Goal: Task Accomplishment & Management: Manage account settings

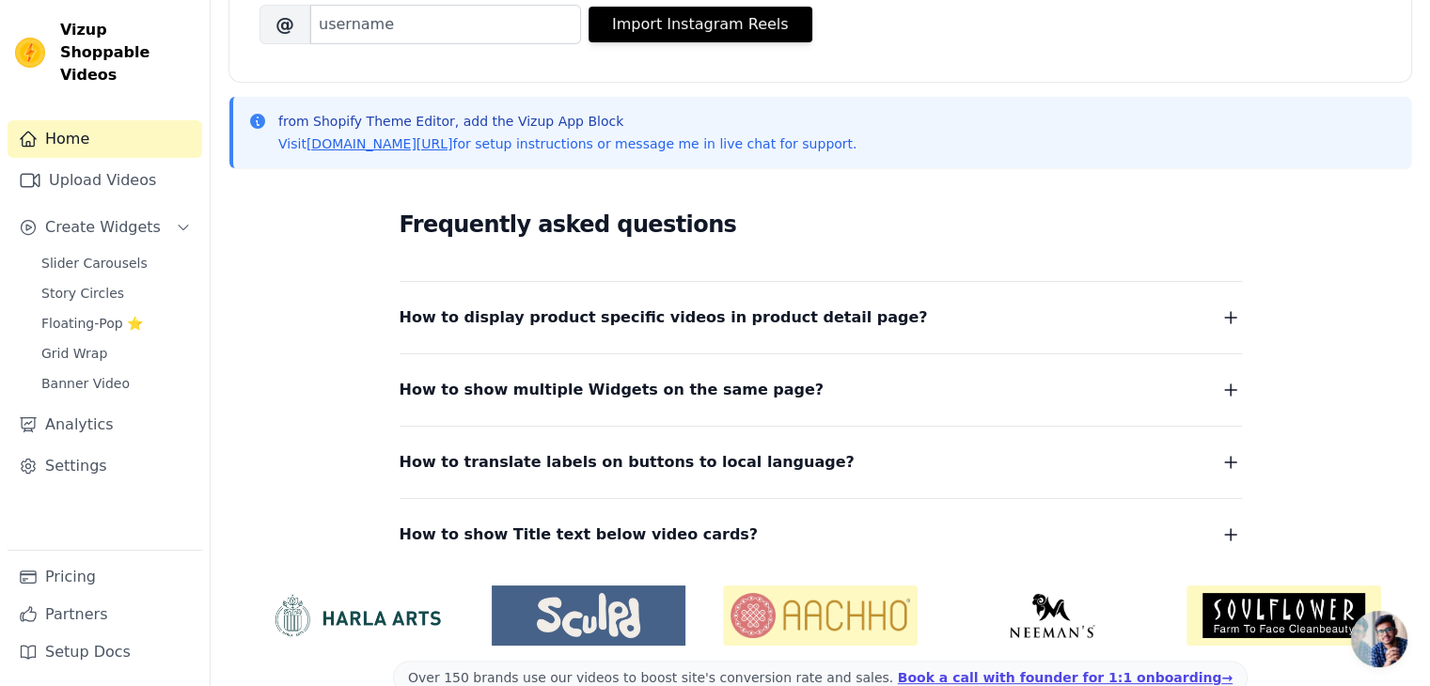
scroll to position [368, 0]
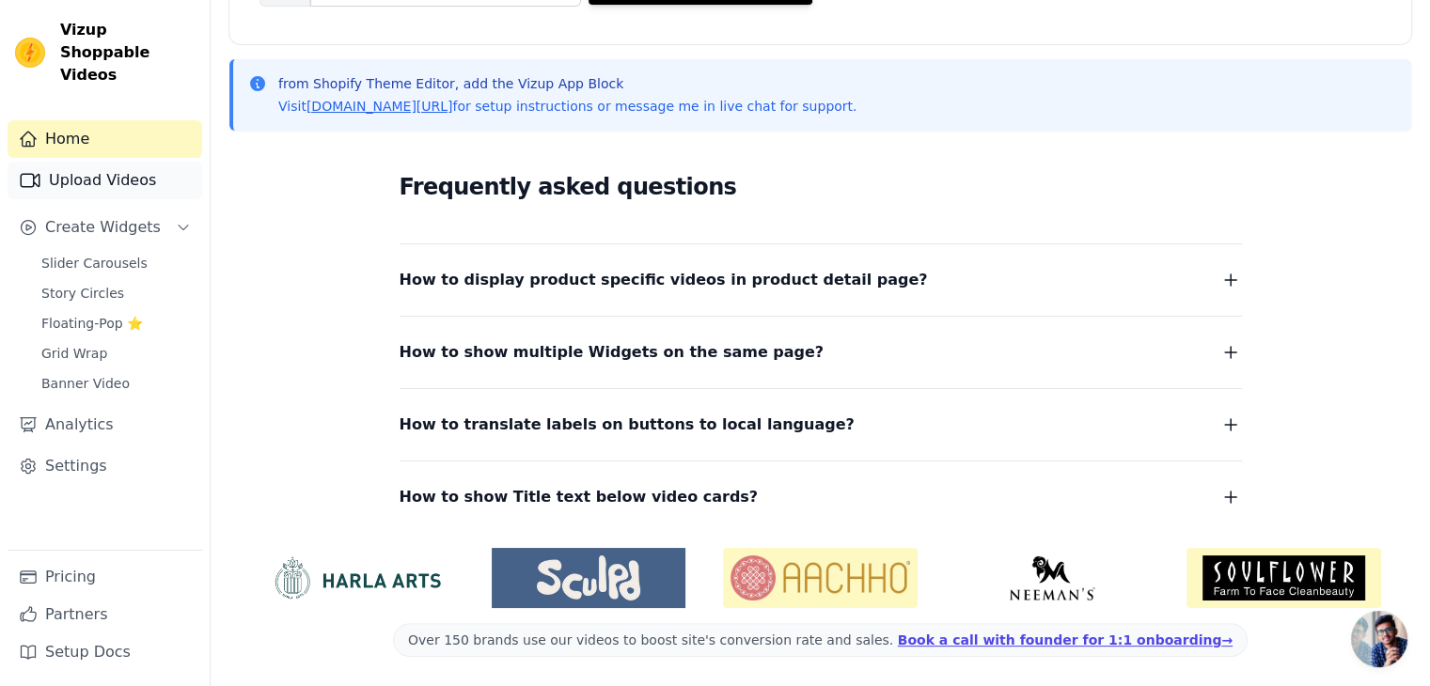
click at [105, 162] on link "Upload Videos" at bounding box center [105, 181] width 195 height 38
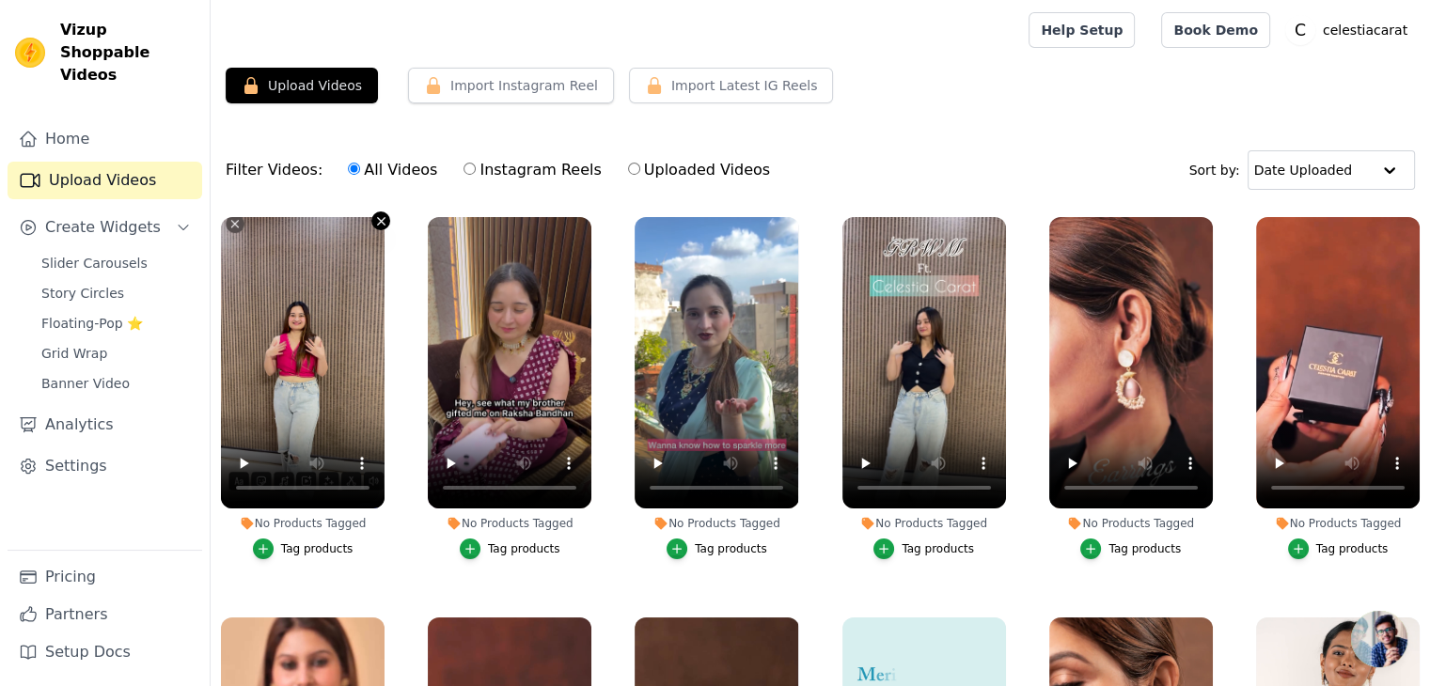
click at [384, 215] on icon "button" at bounding box center [381, 221] width 14 height 14
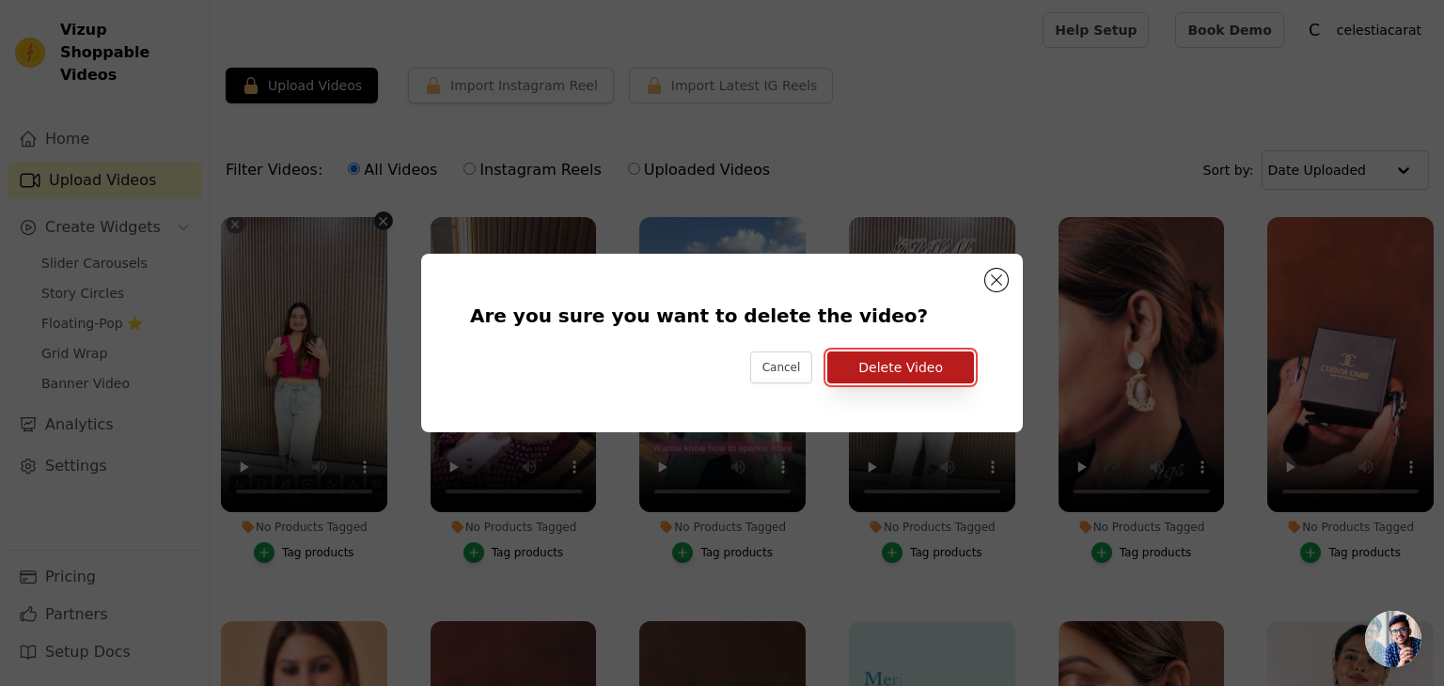
click at [888, 376] on button "Delete Video" at bounding box center [901, 368] width 147 height 32
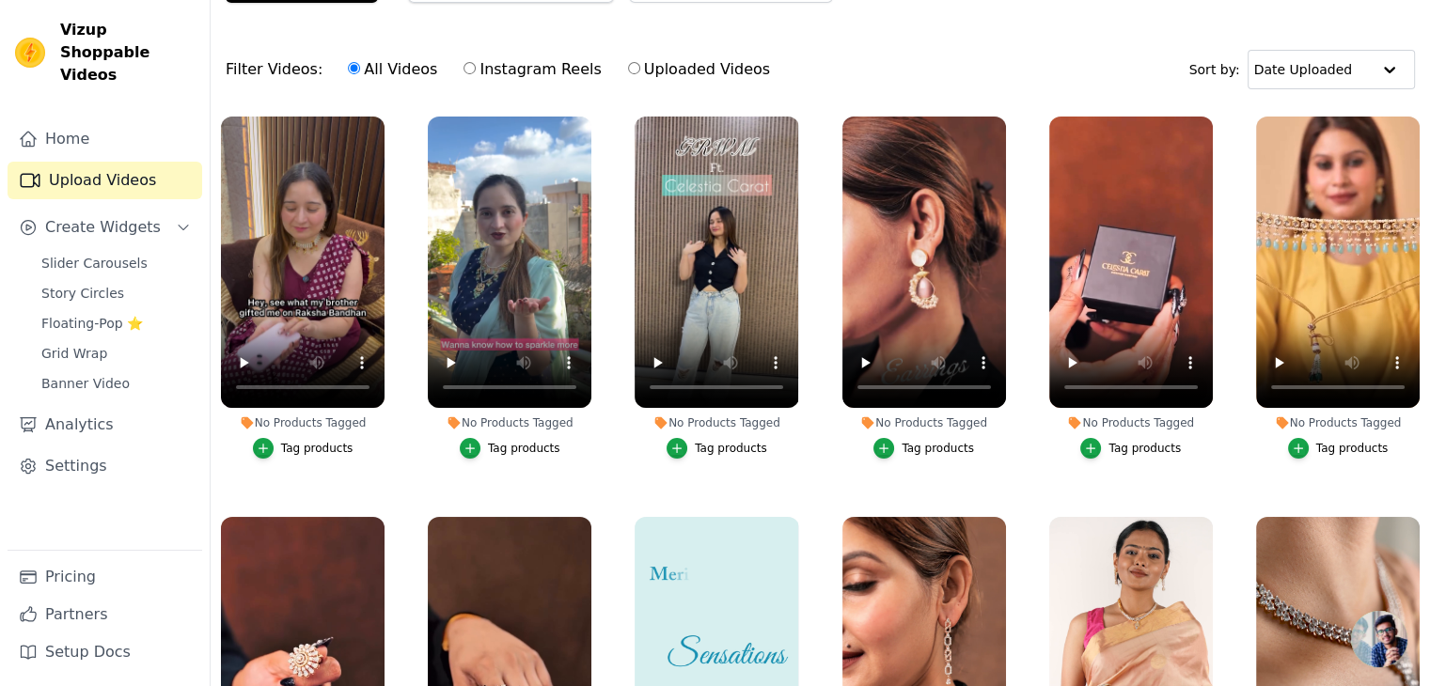
scroll to position [191, 0]
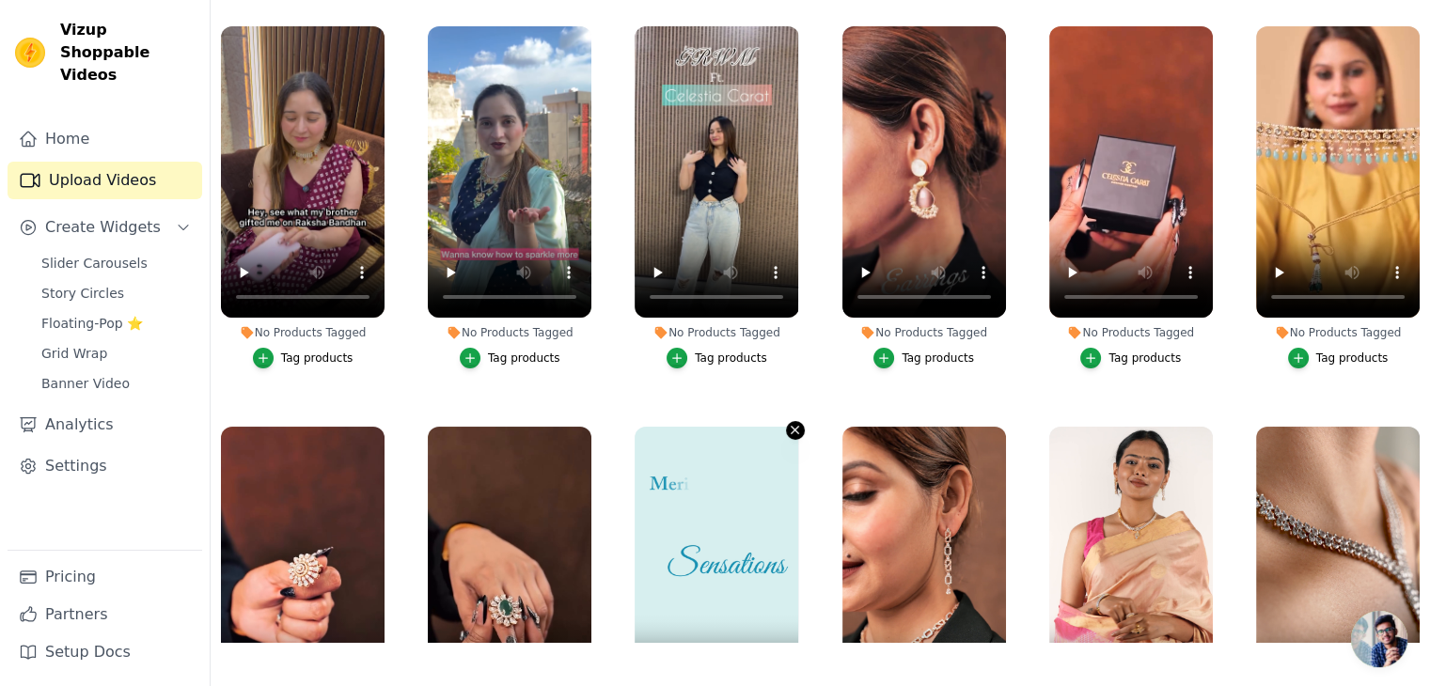
click at [788, 423] on icon "button" at bounding box center [795, 430] width 14 height 14
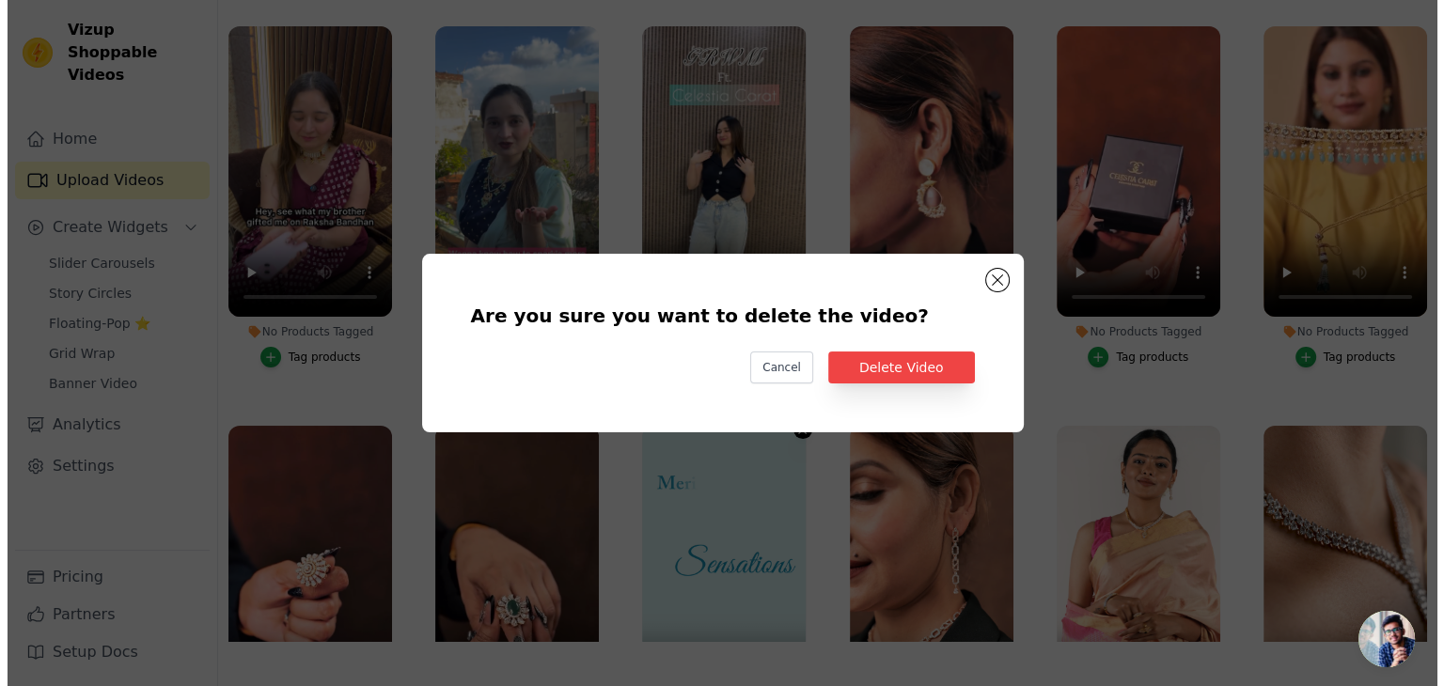
scroll to position [0, 0]
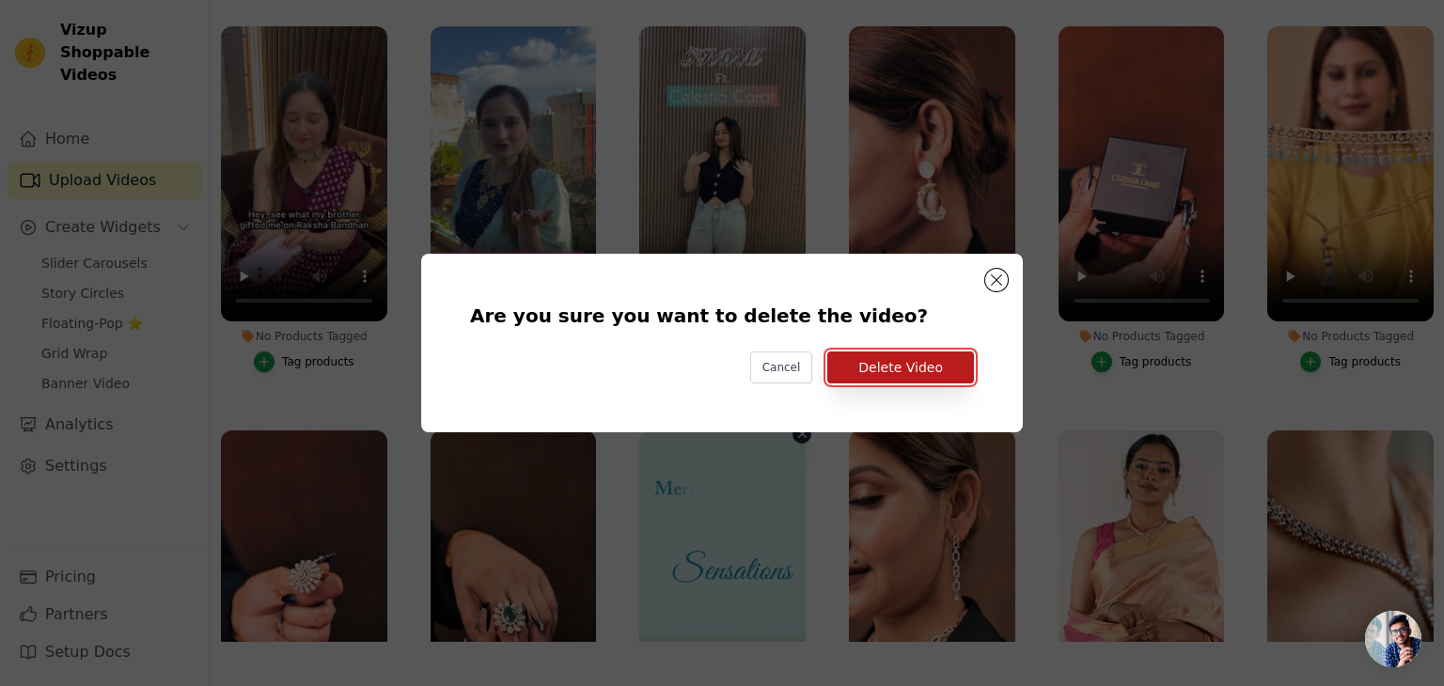
click at [888, 365] on button "Delete Video" at bounding box center [901, 368] width 147 height 32
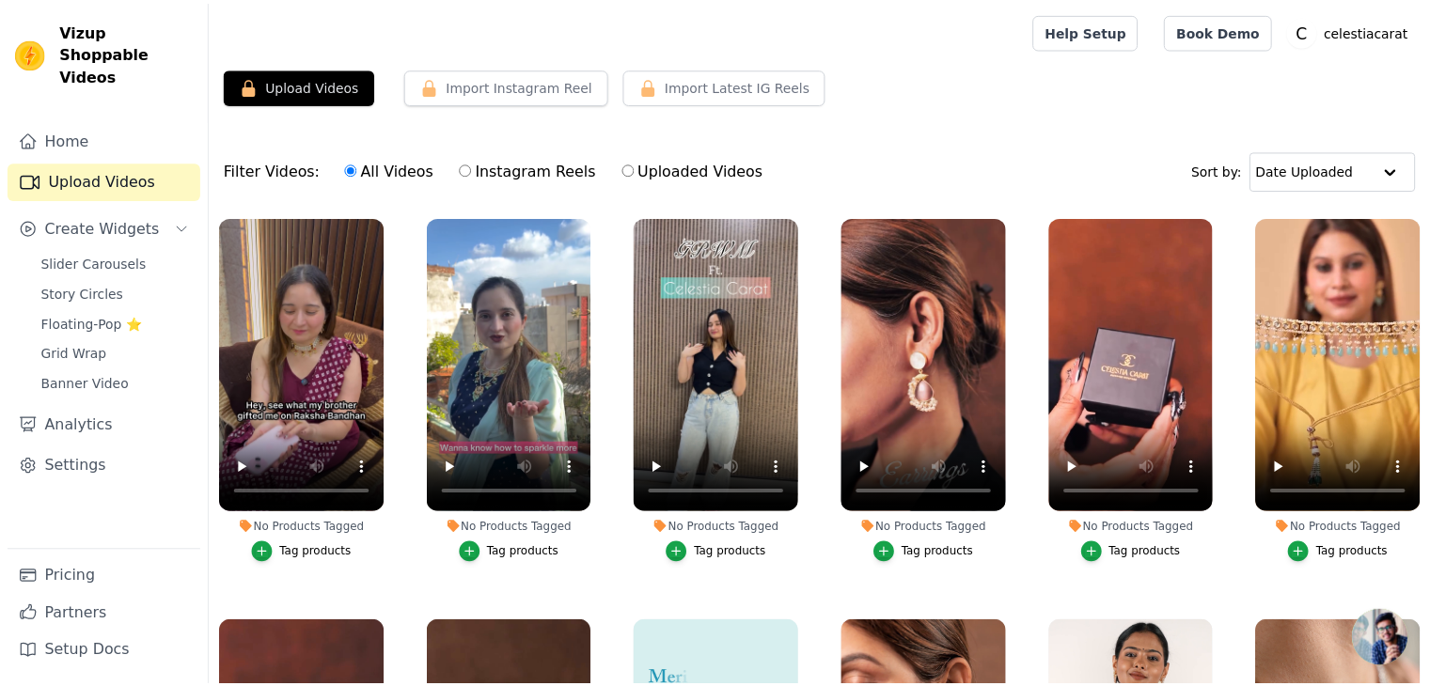
scroll to position [191, 0]
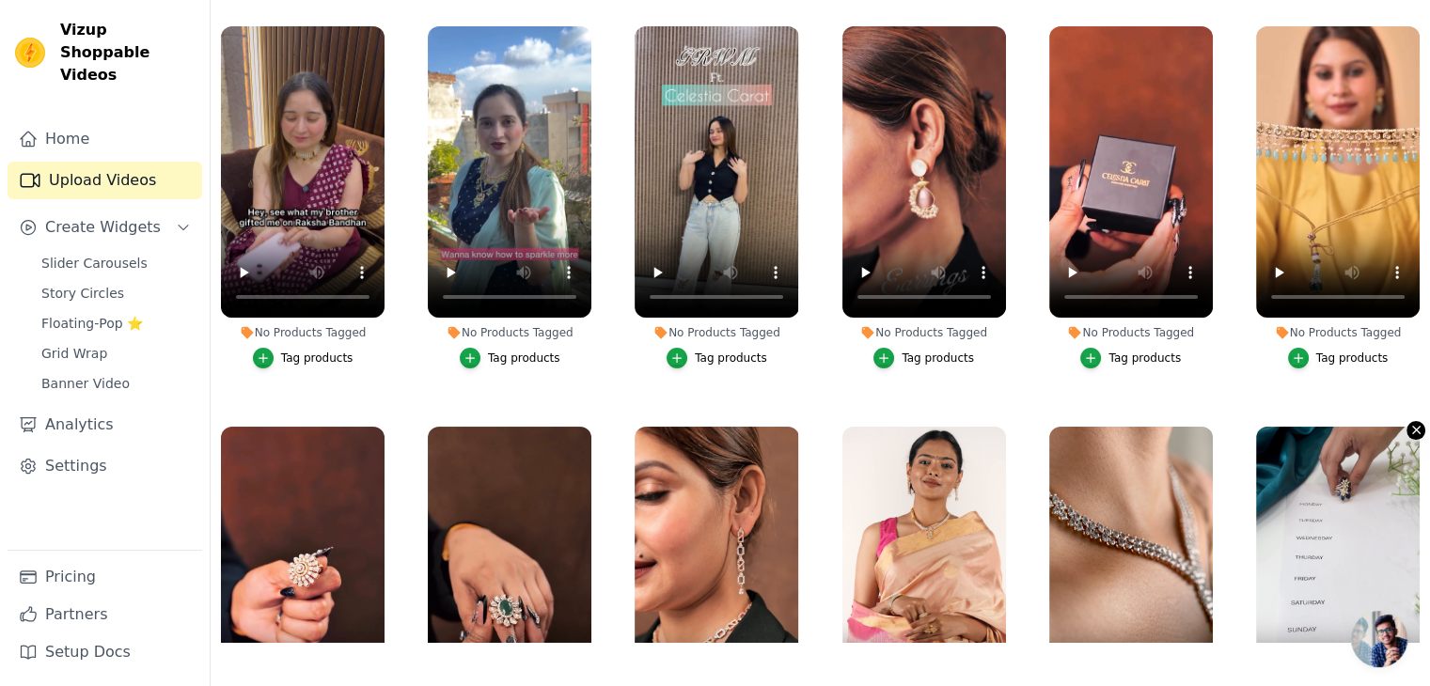
click at [1410, 427] on icon "button" at bounding box center [1417, 430] width 14 height 14
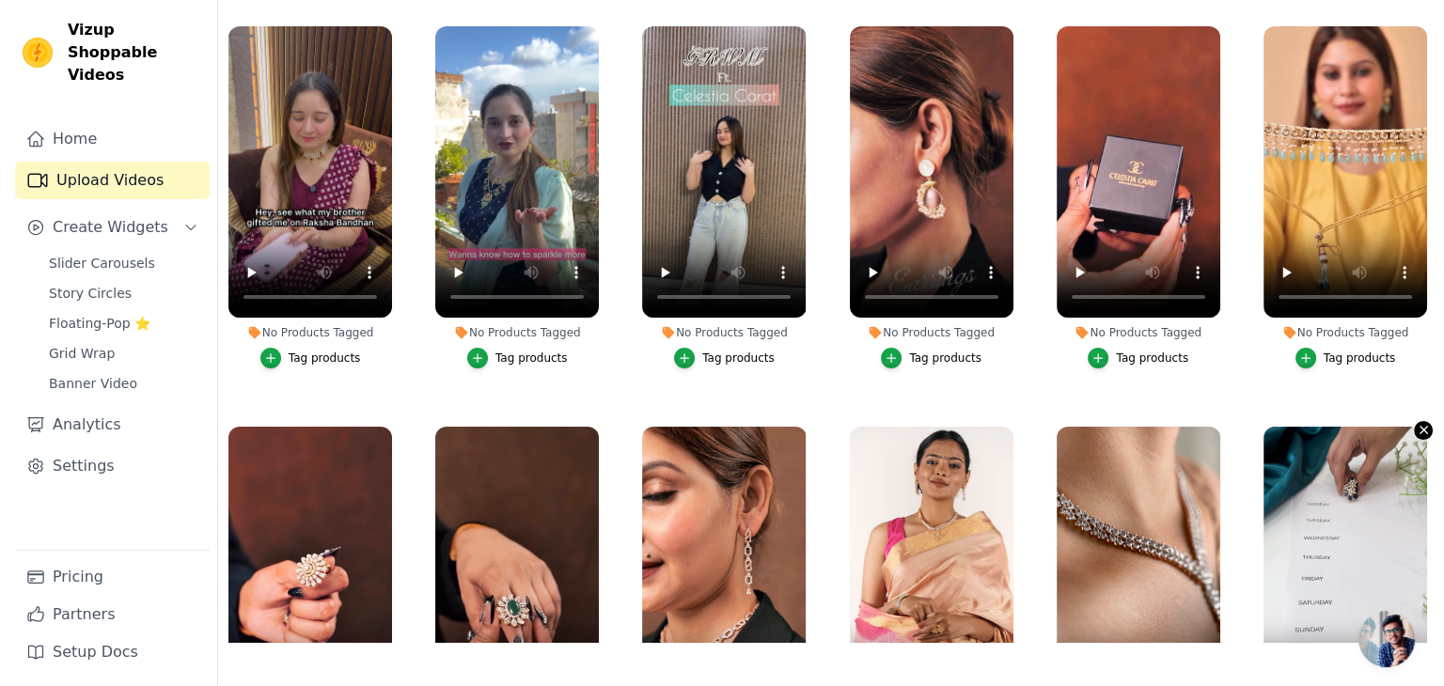
scroll to position [0, 0]
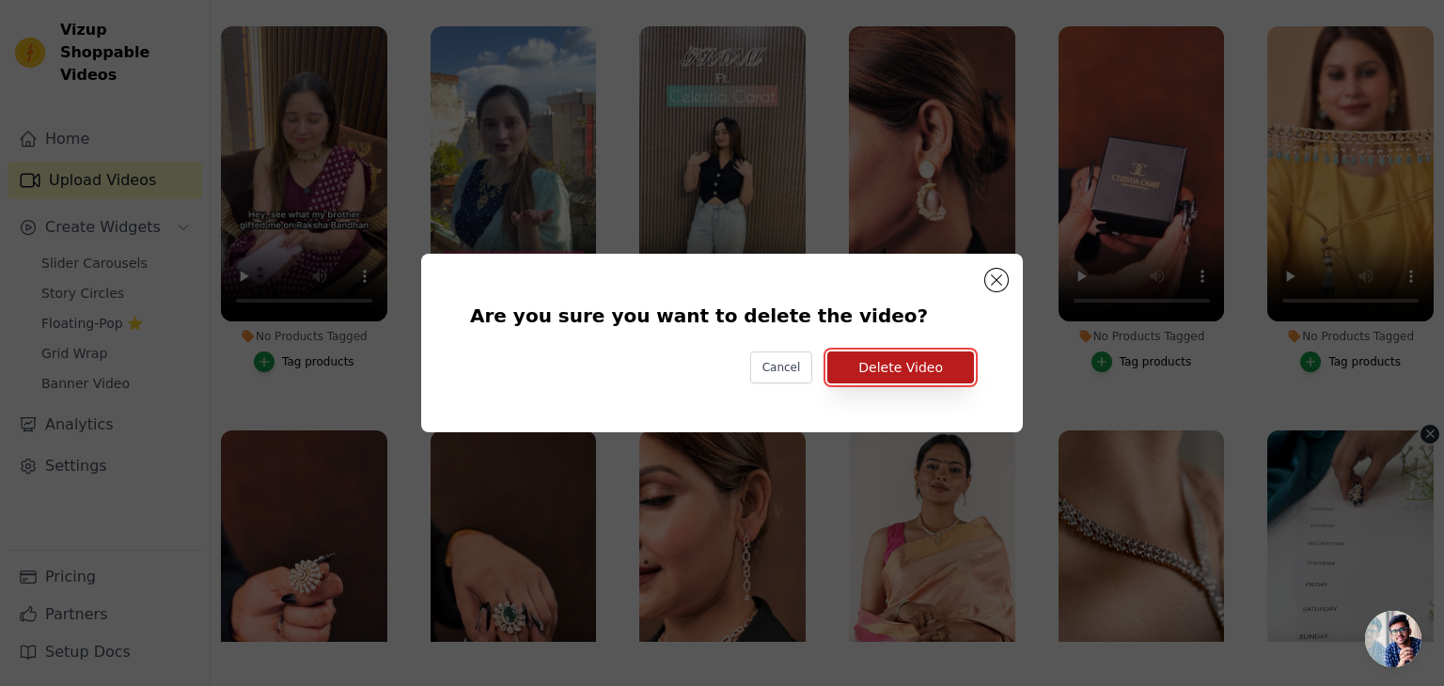
click at [908, 362] on button "Delete Video" at bounding box center [901, 368] width 147 height 32
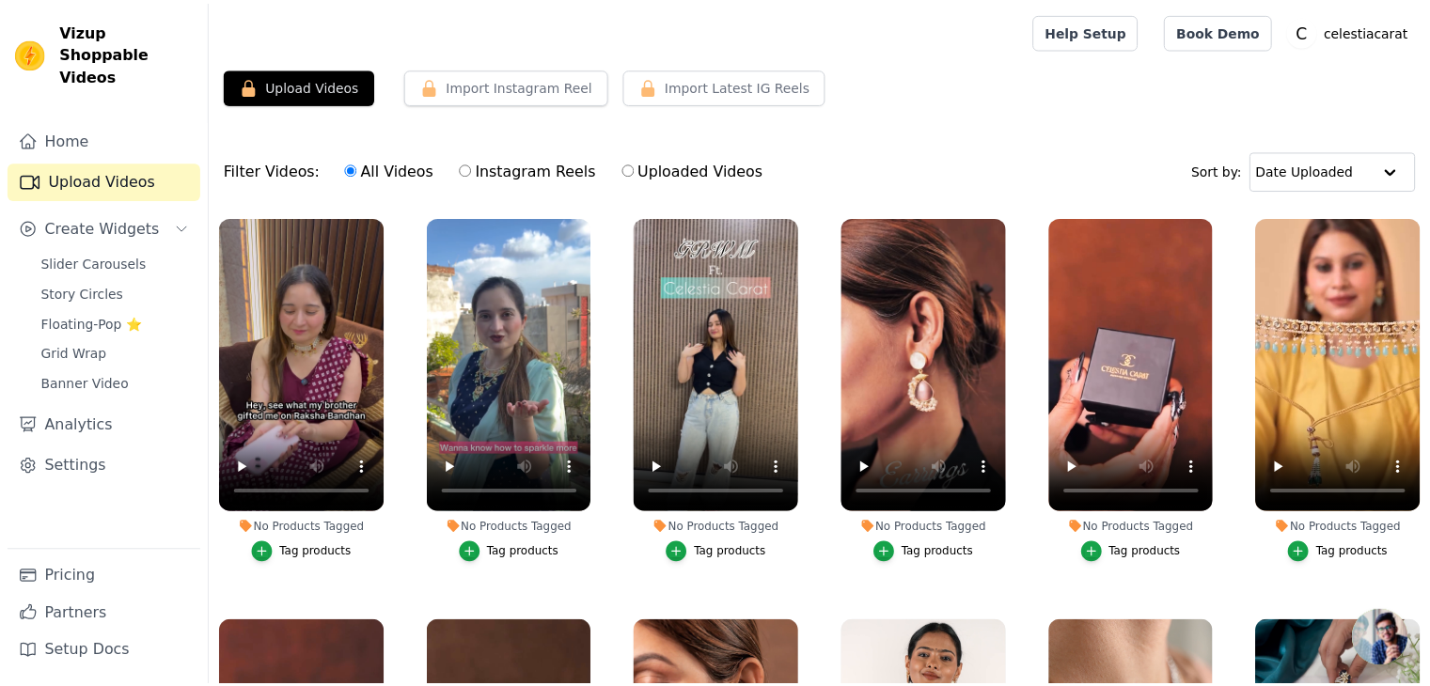
scroll to position [191, 0]
